Goal: Use online tool/utility: Utilize a website feature to perform a specific function

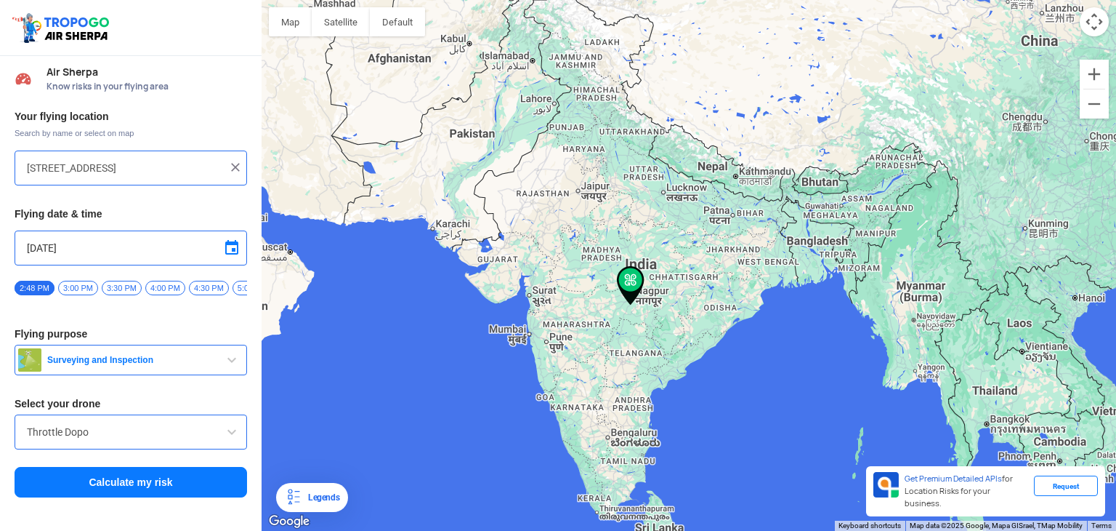
drag, startPoint x: 616, startPoint y: 342, endPoint x: 586, endPoint y: 297, distance: 53.6
click at [586, 297] on div at bounding box center [689, 265] width 855 height 531
drag, startPoint x: 598, startPoint y: 332, endPoint x: 610, endPoint y: 302, distance: 32.0
click at [599, 332] on div at bounding box center [689, 265] width 855 height 531
click at [628, 390] on div at bounding box center [689, 265] width 855 height 531
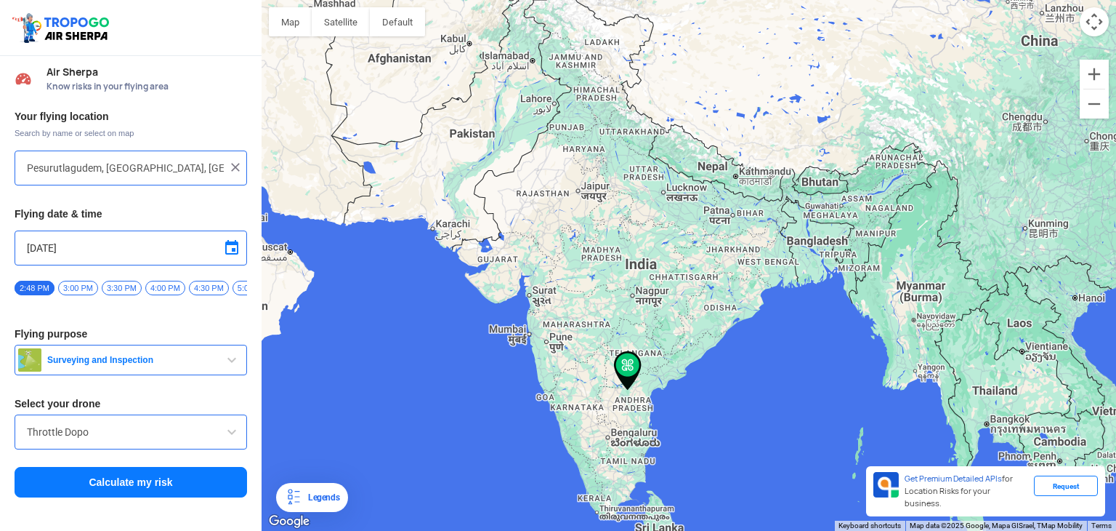
click at [627, 457] on div at bounding box center [689, 265] width 855 height 531
click at [581, 408] on div at bounding box center [689, 265] width 855 height 531
click at [146, 440] on input "Throttle Dopo" at bounding box center [131, 431] width 208 height 17
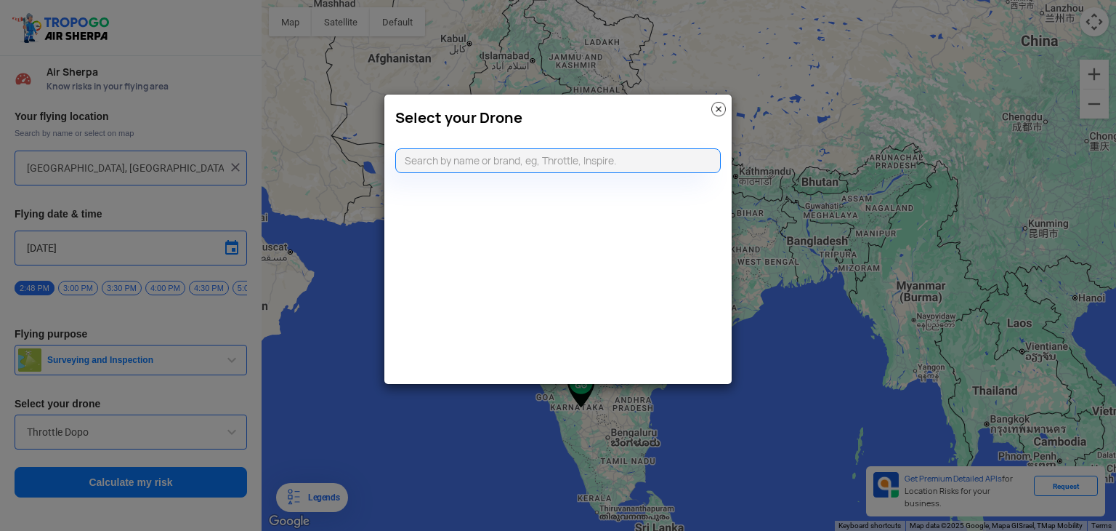
click at [719, 105] on img at bounding box center [718, 109] width 15 height 15
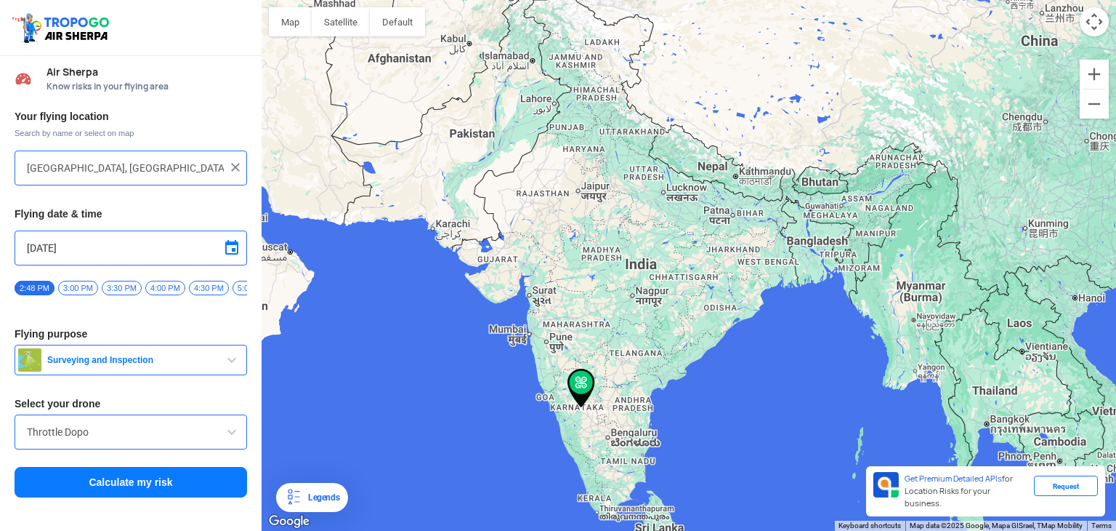
click at [620, 402] on div at bounding box center [689, 265] width 855 height 531
click at [618, 451] on div at bounding box center [689, 265] width 855 height 531
type input "A.Reddihalli, [GEOGRAPHIC_DATA], [GEOGRAPHIC_DATA]"
click at [166, 366] on span "Surveying and Inspection" at bounding box center [132, 360] width 182 height 12
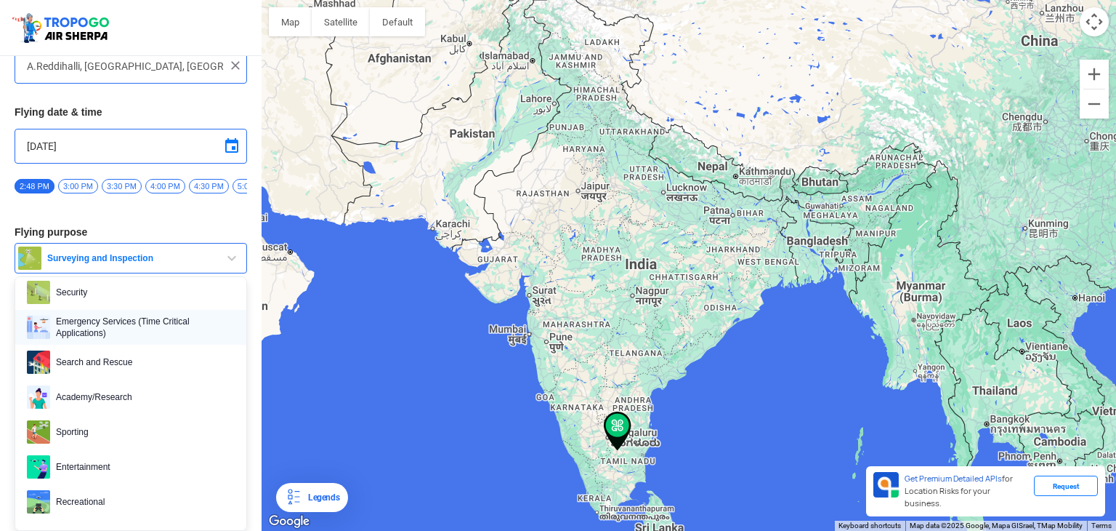
scroll to position [108, 0]
click at [121, 222] on div "Your flying location Search by name or select on map A.[GEOGRAPHIC_DATA], [GEOG…" at bounding box center [131, 202] width 262 height 403
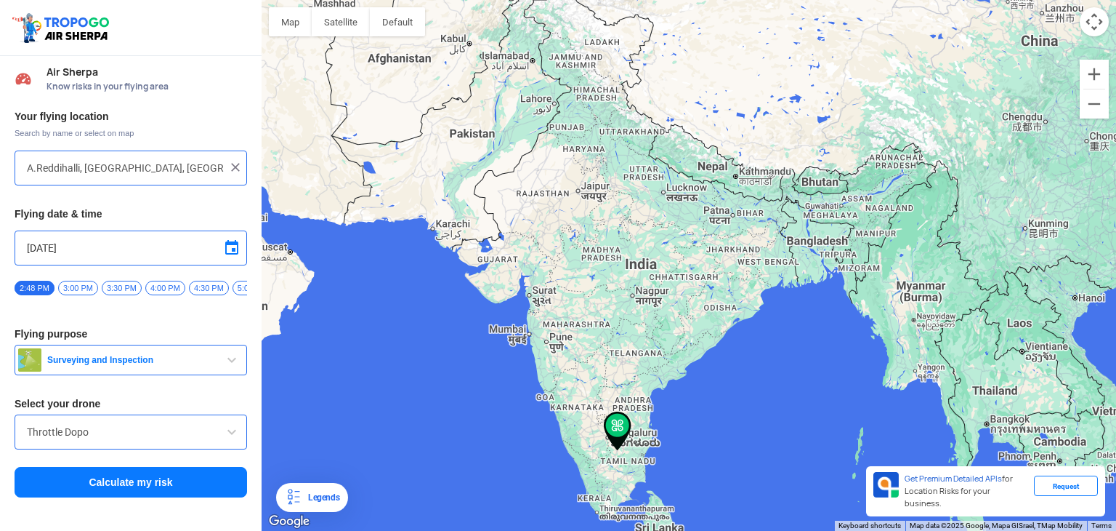
scroll to position [0, 0]
click at [180, 482] on button "Calculate my risk" at bounding box center [131, 482] width 233 height 31
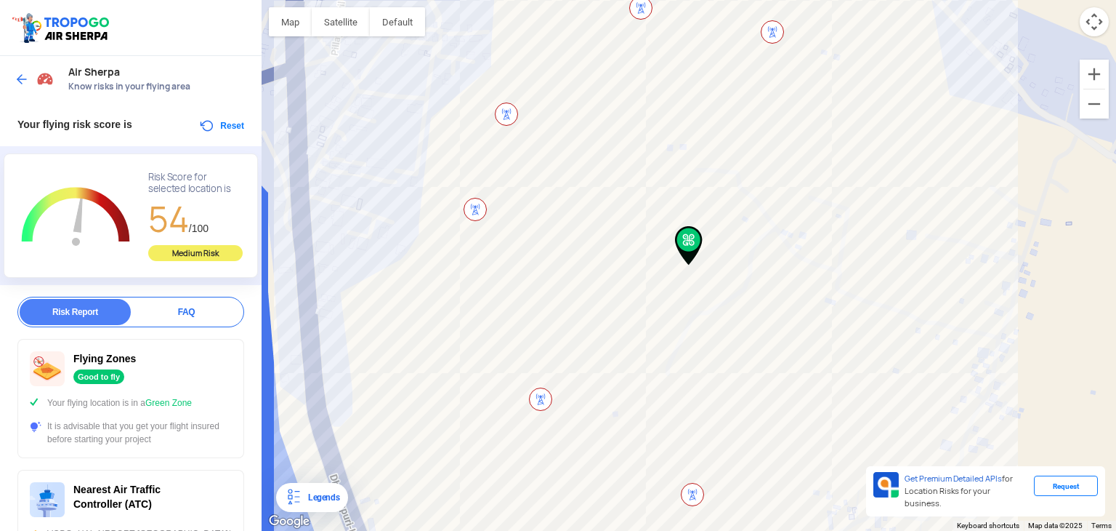
click at [25, 76] on img at bounding box center [22, 79] width 15 height 15
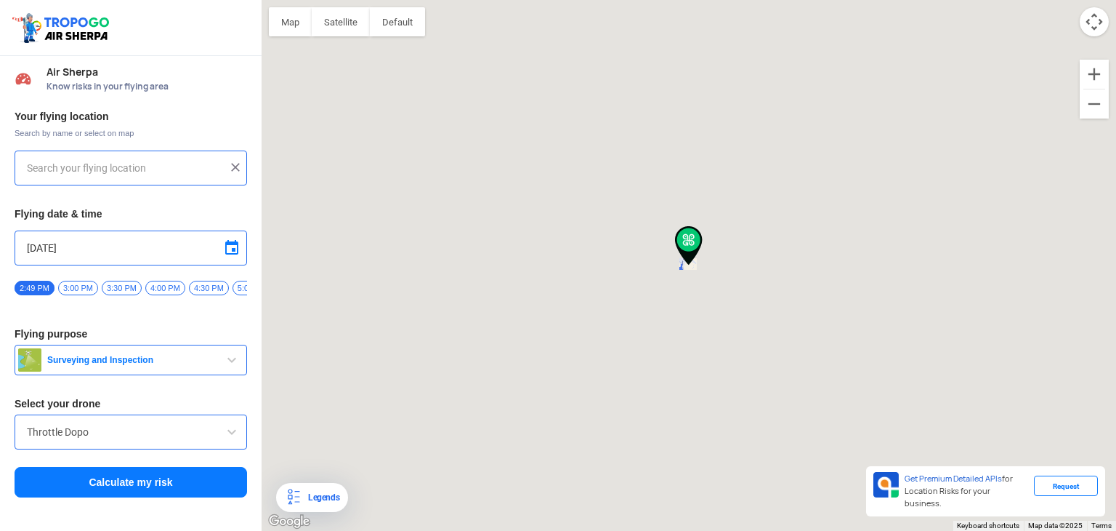
type input "A.Reddihalli, [GEOGRAPHIC_DATA], [GEOGRAPHIC_DATA]"
